Goal: Check status: Check status

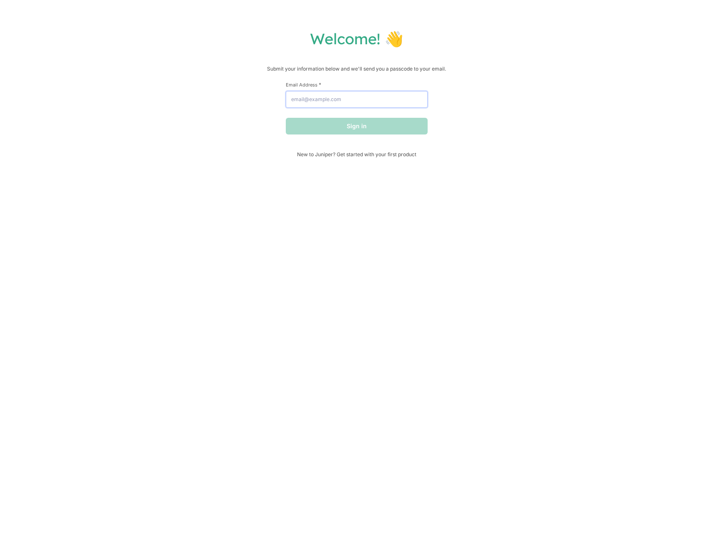
click at [313, 98] on input "Email Address *" at bounding box center [357, 99] width 142 height 17
type input "[PERSON_NAME][EMAIL_ADDRESS][DOMAIN_NAME]"
click at [286, 118] on button "Sign in" at bounding box center [357, 126] width 142 height 17
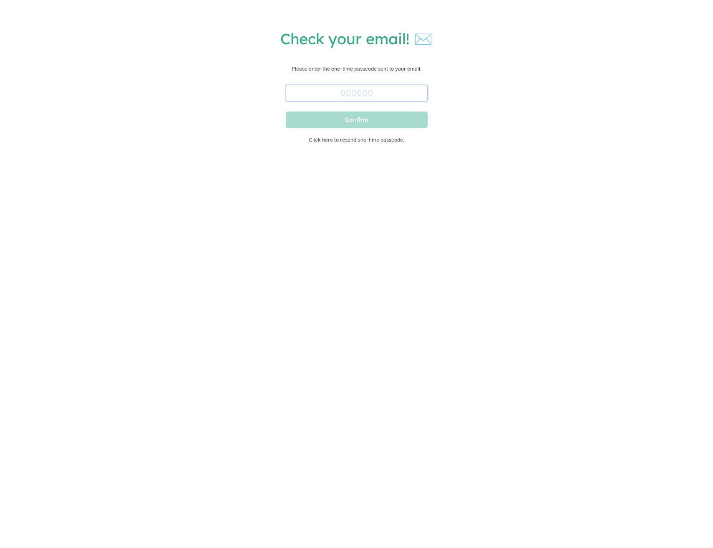
click at [335, 94] on input "text" at bounding box center [357, 93] width 142 height 17
paste input "100035"
type input "100035"
click at [335, 127] on button "Confirm" at bounding box center [357, 119] width 142 height 17
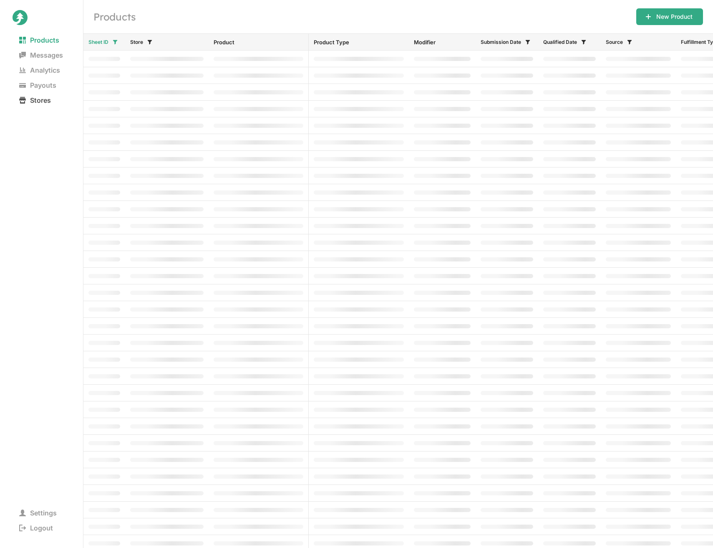
click at [41, 99] on span "Stores" at bounding box center [35, 100] width 45 height 12
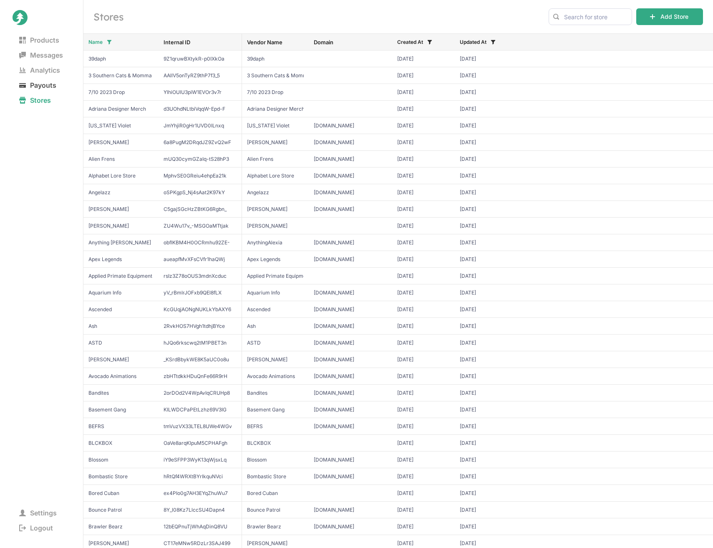
click at [49, 87] on span "Payouts" at bounding box center [38, 85] width 51 height 12
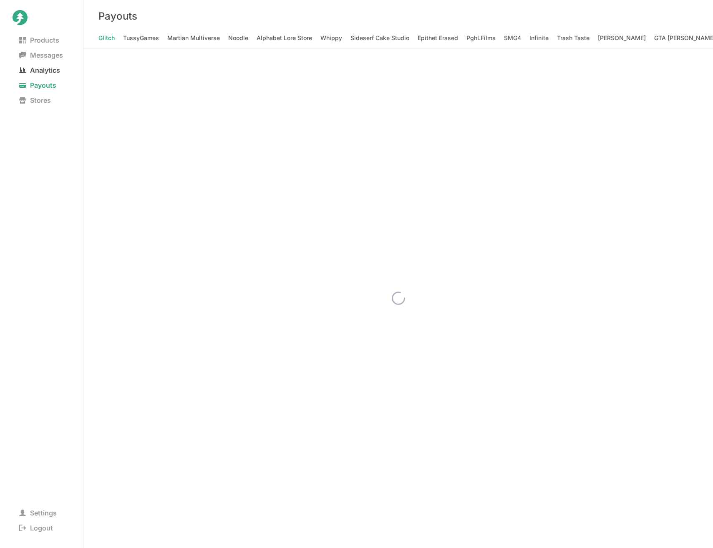
click at [50, 70] on span "Analytics" at bounding box center [40, 70] width 54 height 12
click at [510, 38] on Animations "Jaiden Animations" at bounding box center [536, 38] width 52 height 12
click at [547, 18] on div "Analytics Manage Team" at bounding box center [398, 16] width 630 height 32
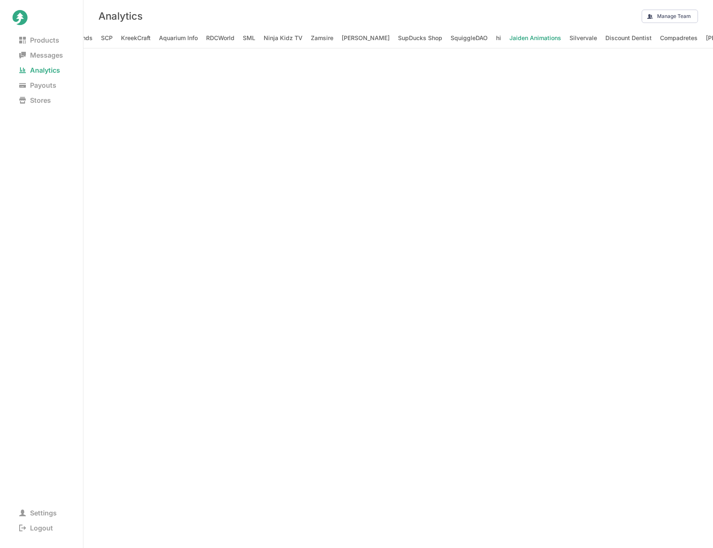
click at [74, 169] on div "Products Messages Analytics Payouts Stores Settings Logout" at bounding box center [41, 274] width 83 height 548
